Goal: Information Seeking & Learning: Compare options

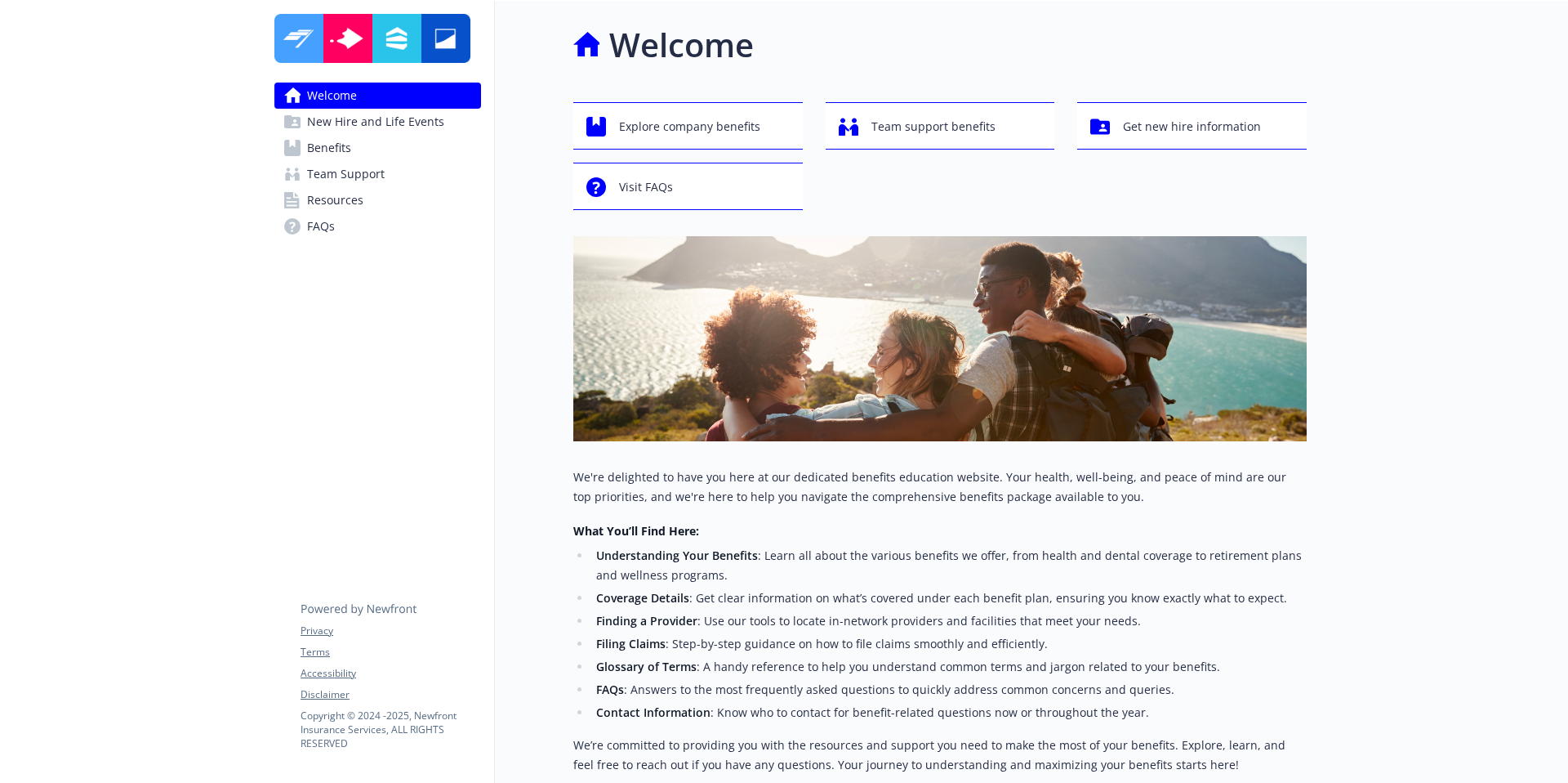
click at [334, 146] on span "Benefits" at bounding box center [329, 147] width 44 height 26
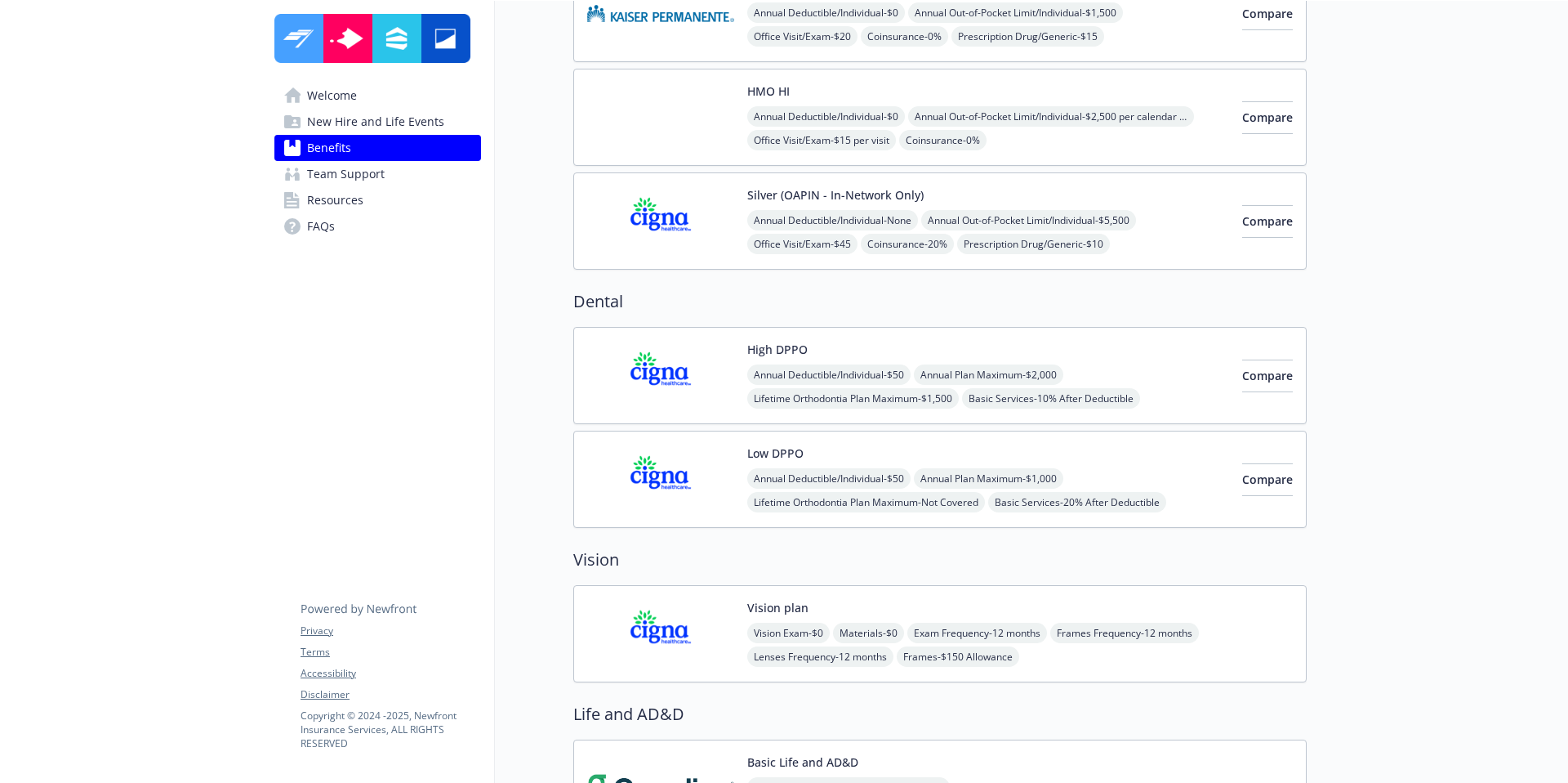
scroll to position [655, 0]
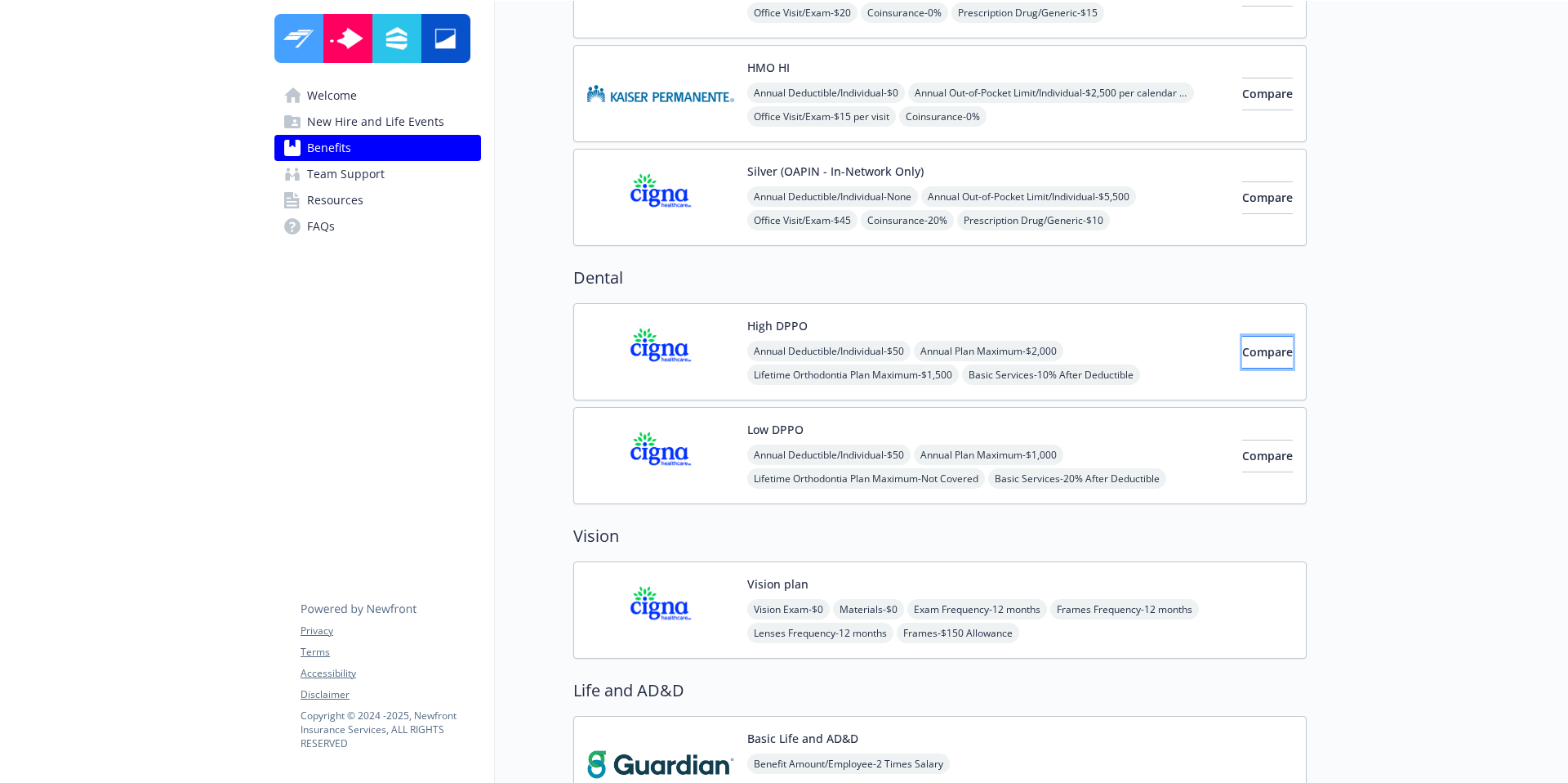
click at [1258, 359] on span "Compare" at bounding box center [1267, 351] width 51 height 15
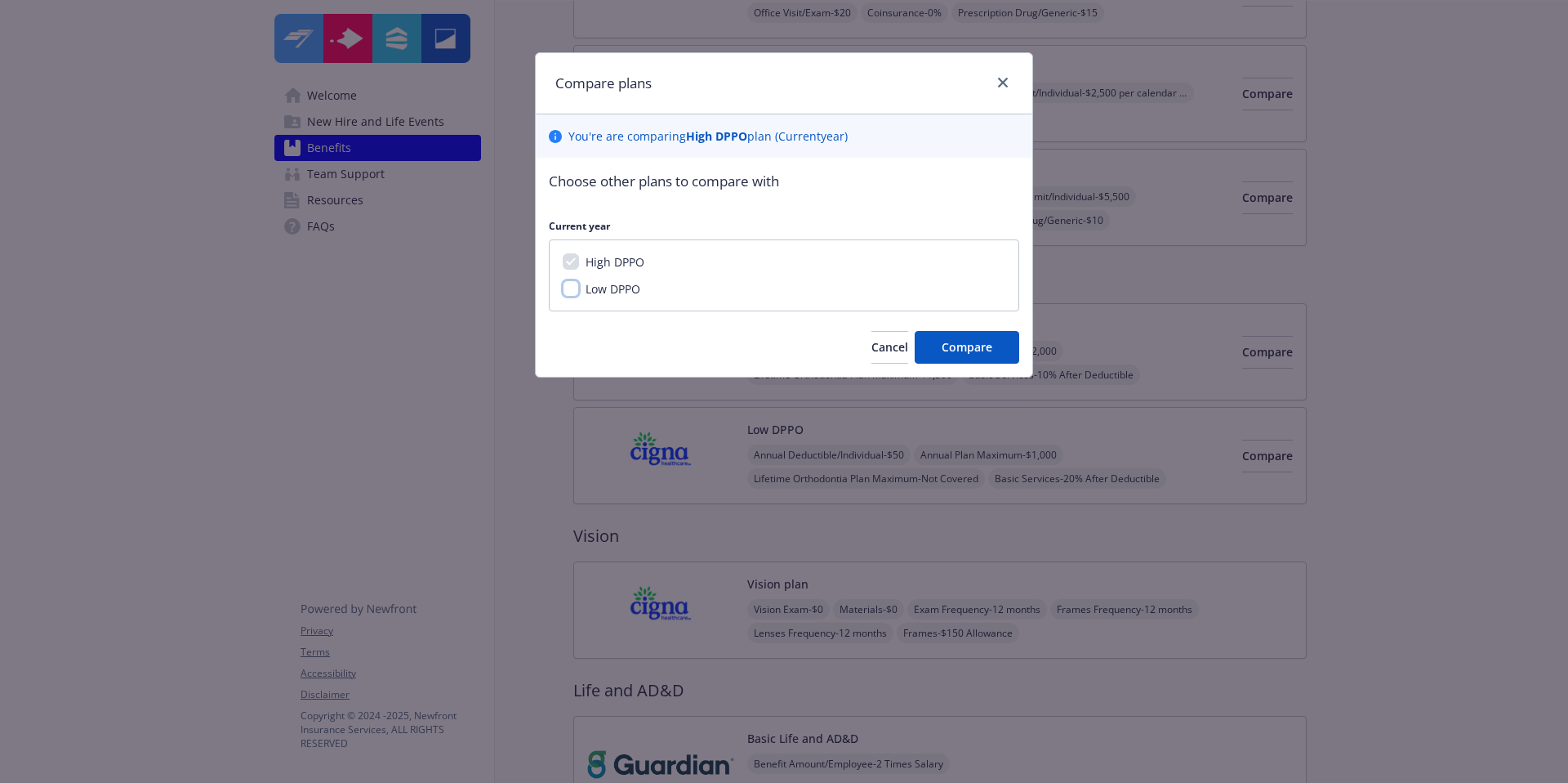
click at [572, 290] on input "Low DPPO" at bounding box center [570, 287] width 16 height 16
checkbox input "true"
click at [991, 341] on span "Compare" at bounding box center [967, 346] width 51 height 15
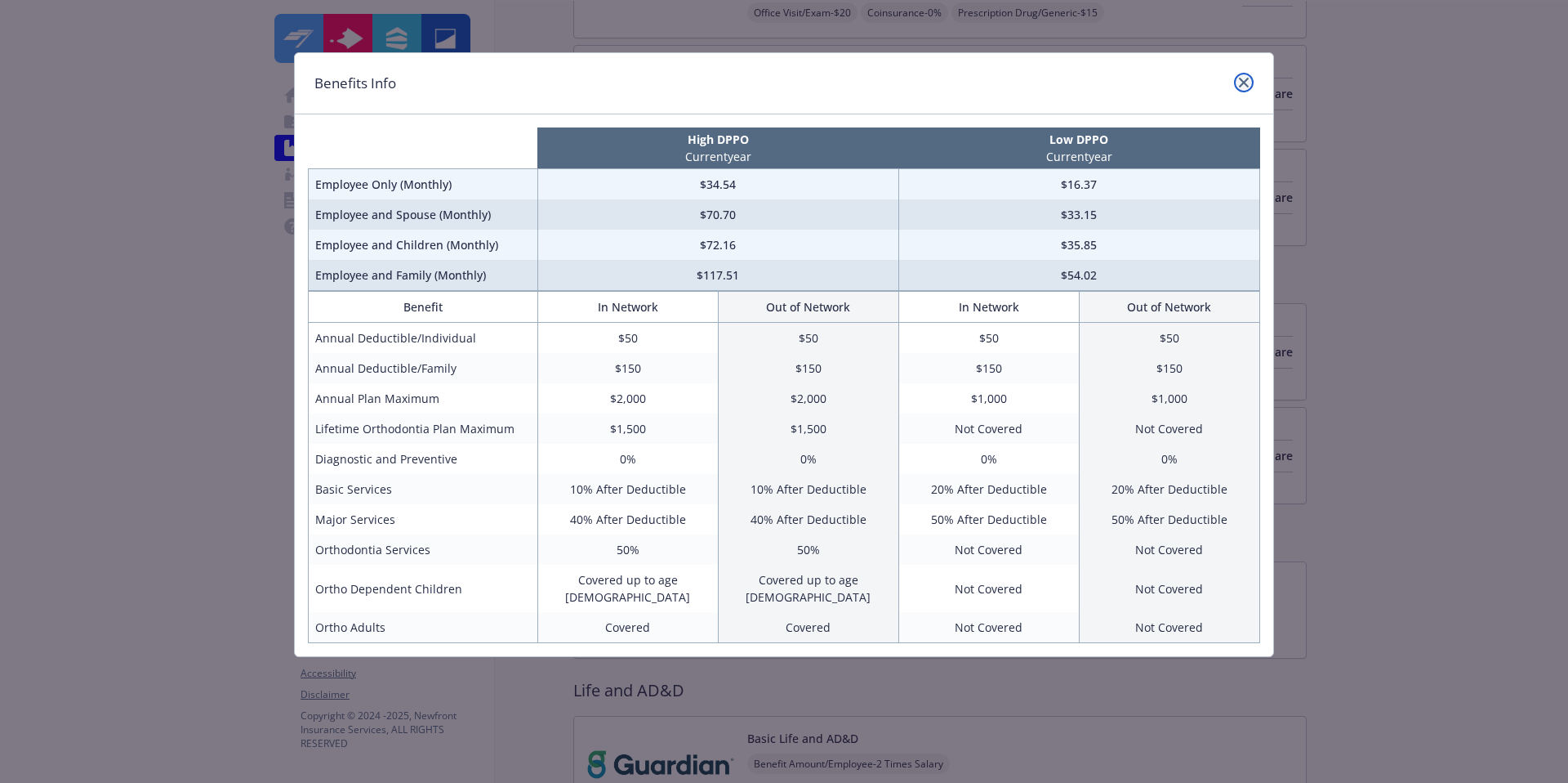
click at [1250, 81] on link "close" at bounding box center [1244, 82] width 19 height 19
